Goal: Find specific fact: Find specific fact

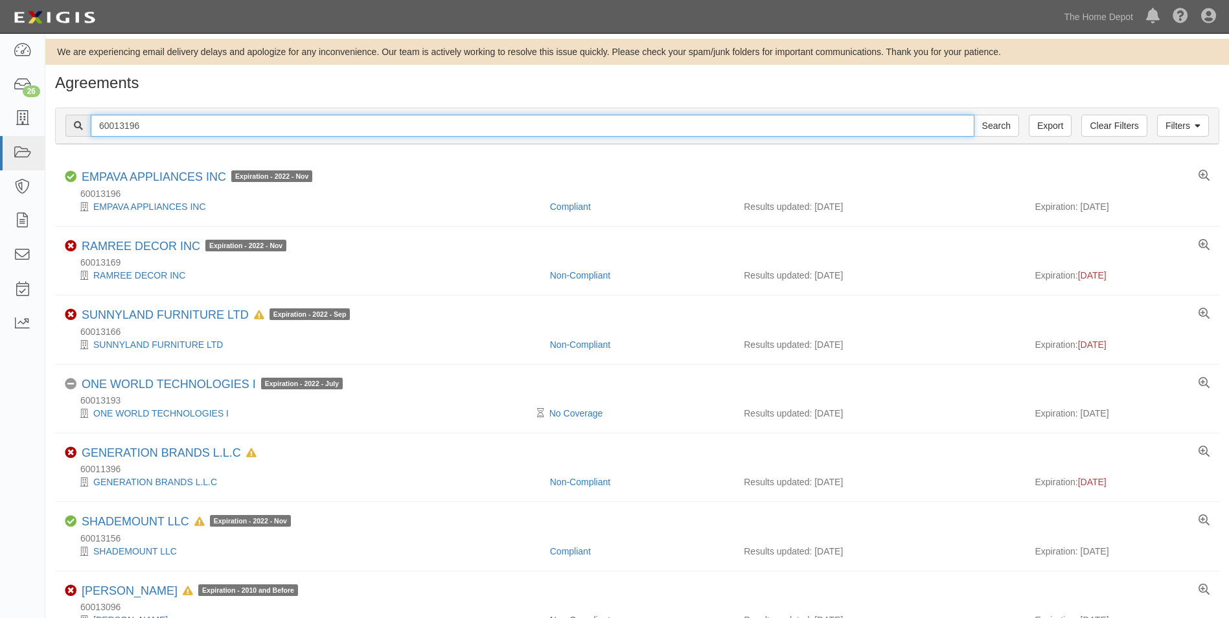
click at [164, 124] on input "60013196" at bounding box center [533, 126] width 884 height 22
type input "ZEP"
click at [974, 115] on input "Search" at bounding box center [996, 126] width 45 height 22
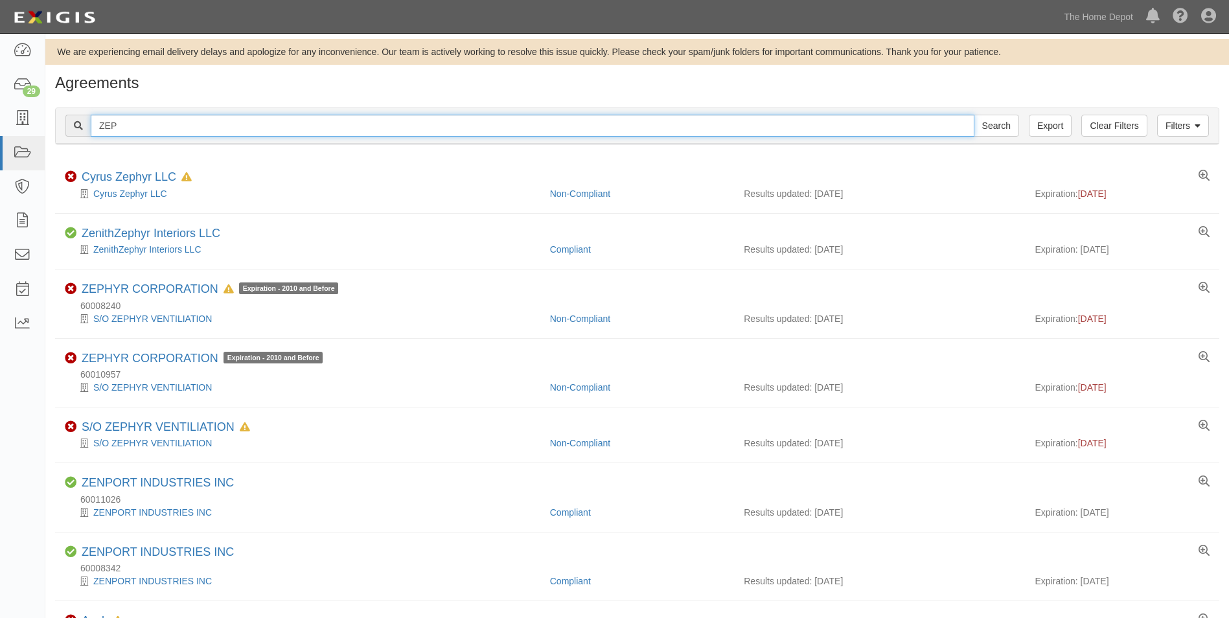
click at [296, 123] on input "ZEP" at bounding box center [533, 126] width 884 height 22
type input "Enforcer"
click at [974, 115] on input "Search" at bounding box center [996, 126] width 45 height 22
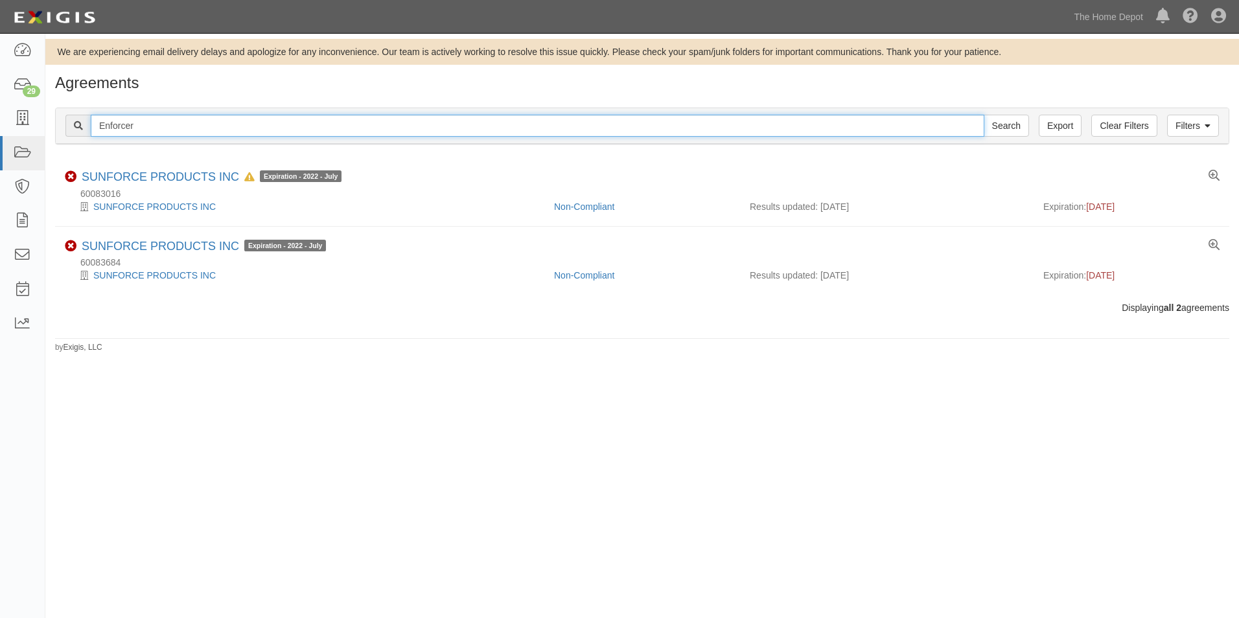
click at [163, 126] on input "Enforcer" at bounding box center [538, 126] width 894 height 22
click at [162, 126] on input "Enforcer" at bounding box center [538, 126] width 894 height 22
type input "Zep/Enforcer"
click at [984, 115] on input "Search" at bounding box center [1006, 126] width 45 height 22
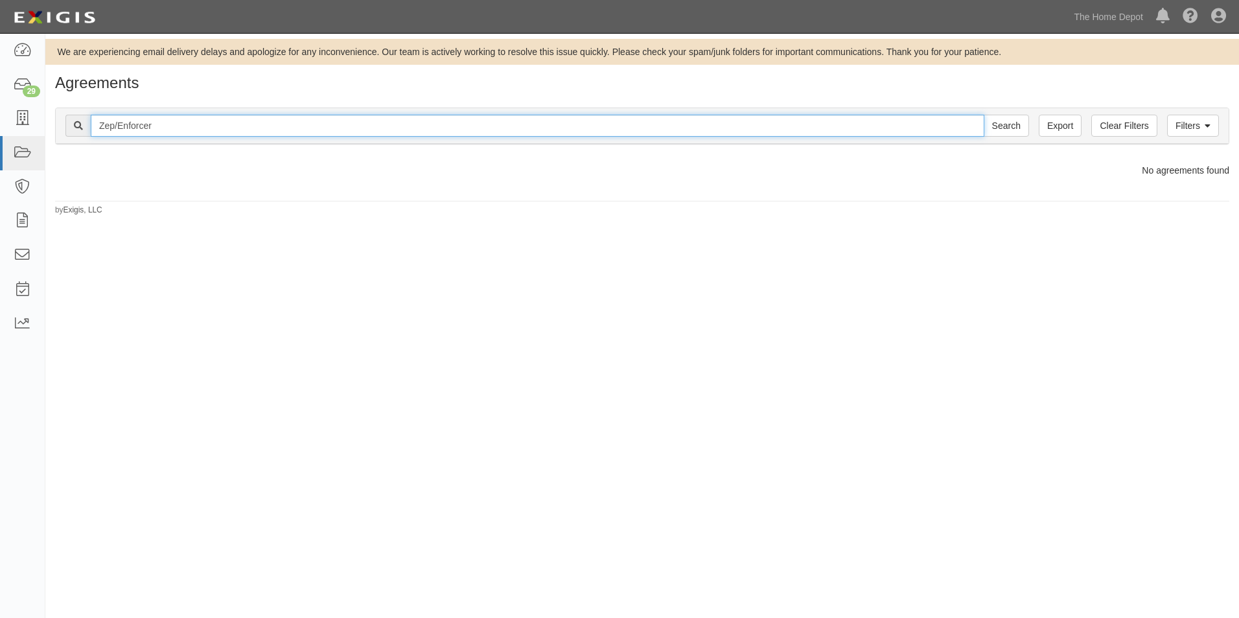
click at [162, 126] on input "Zep/Enforcer" at bounding box center [538, 126] width 894 height 22
type input "Zep"
click at [984, 115] on input "Search" at bounding box center [1006, 126] width 45 height 22
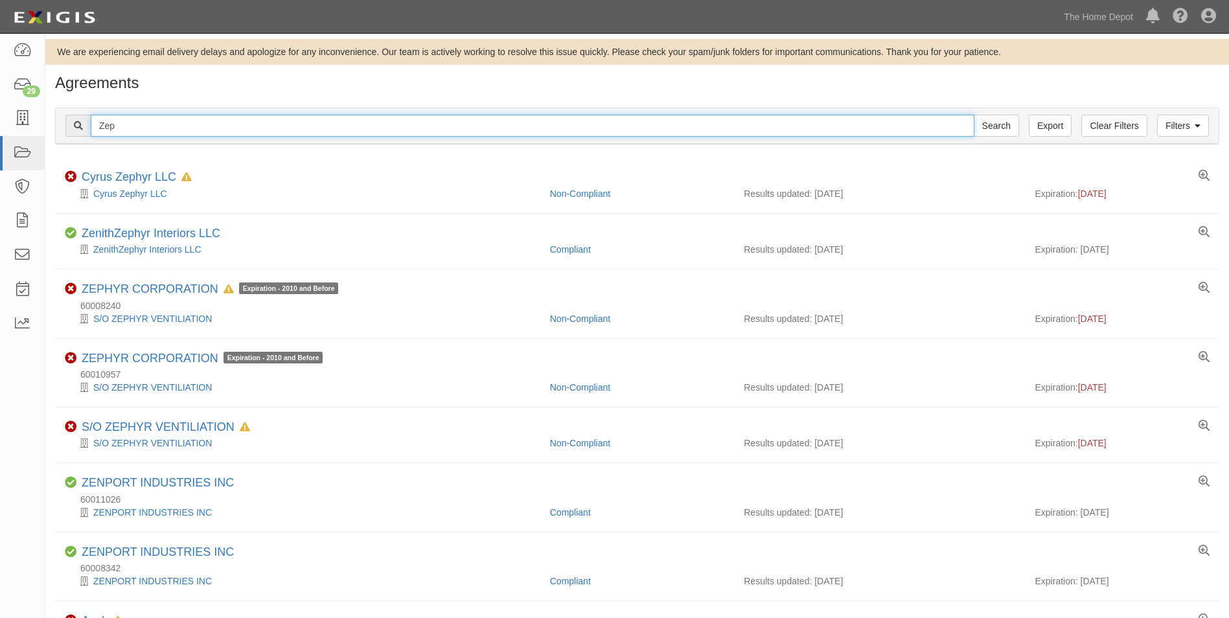
click at [246, 126] on input "Zep" at bounding box center [533, 126] width 884 height 22
paste input "173480"
type input "173480"
click at [974, 115] on input "Search" at bounding box center [996, 126] width 45 height 22
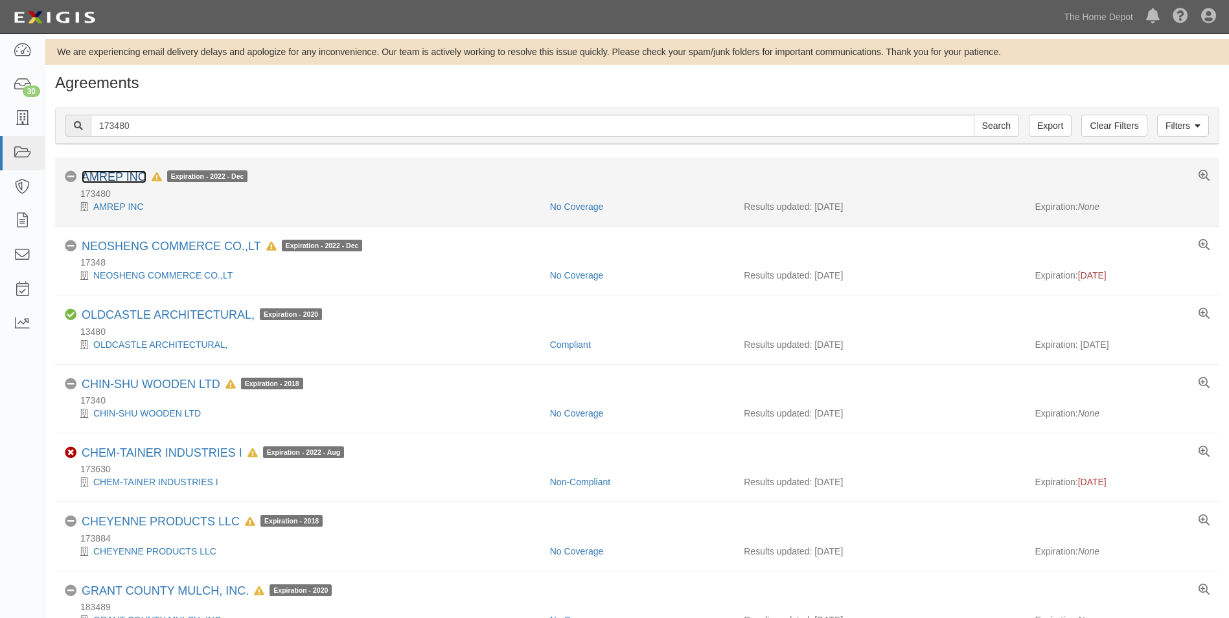
click at [112, 172] on link "AMREP INC" at bounding box center [114, 176] width 65 height 13
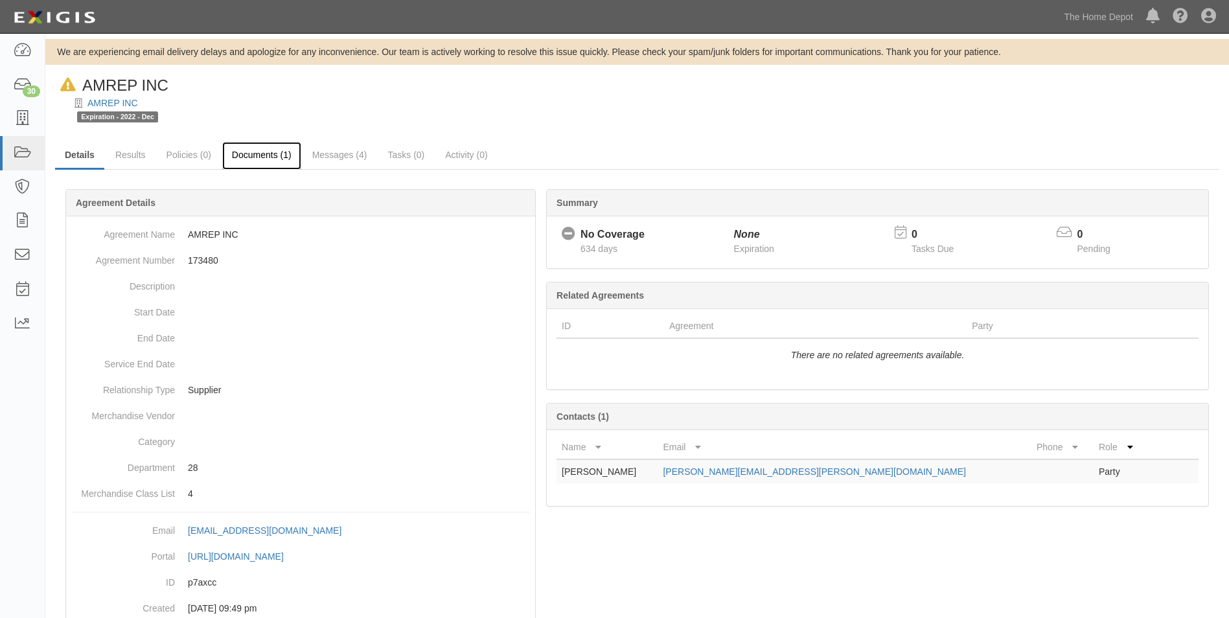
click at [279, 159] on link "Documents (1)" at bounding box center [261, 156] width 79 height 28
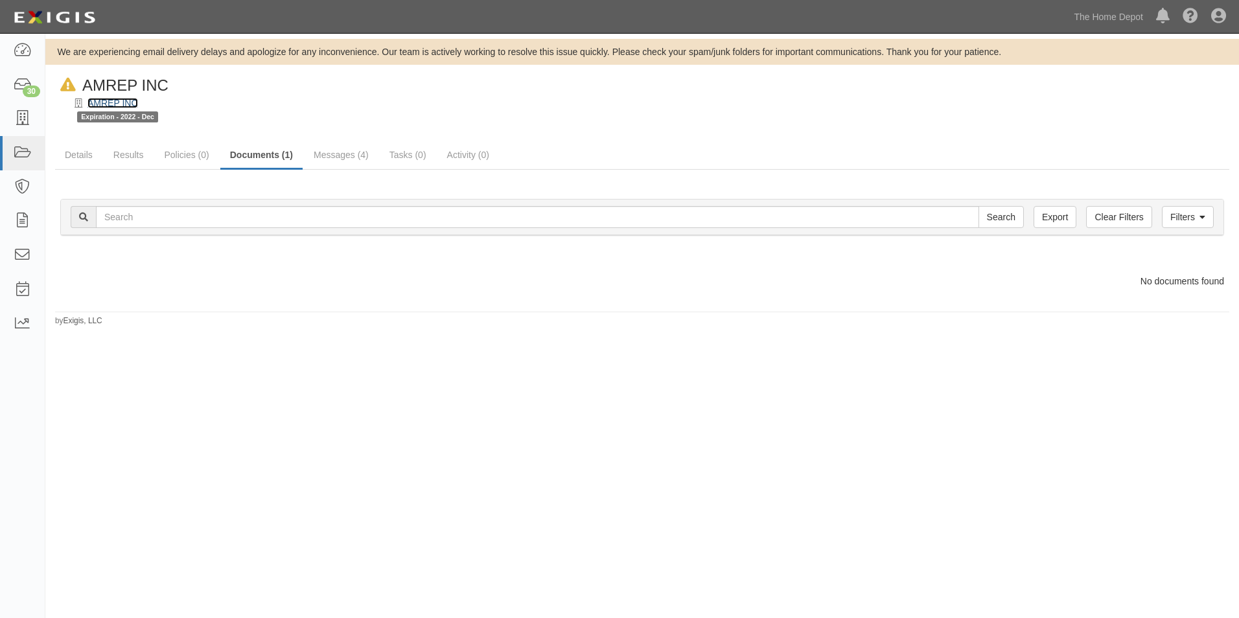
click at [110, 104] on link "AMREP INC" at bounding box center [112, 103] width 51 height 10
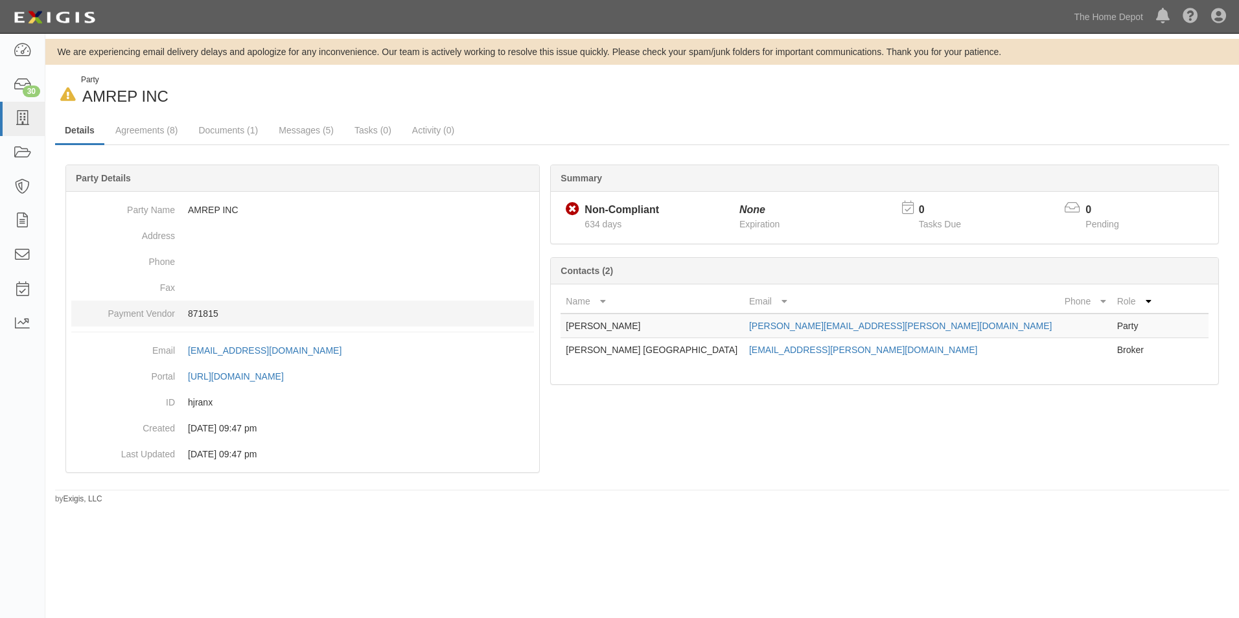
click at [207, 314] on p "871815" at bounding box center [361, 313] width 346 height 13
copy p "871815"
